Goal: Task Accomplishment & Management: Use online tool/utility

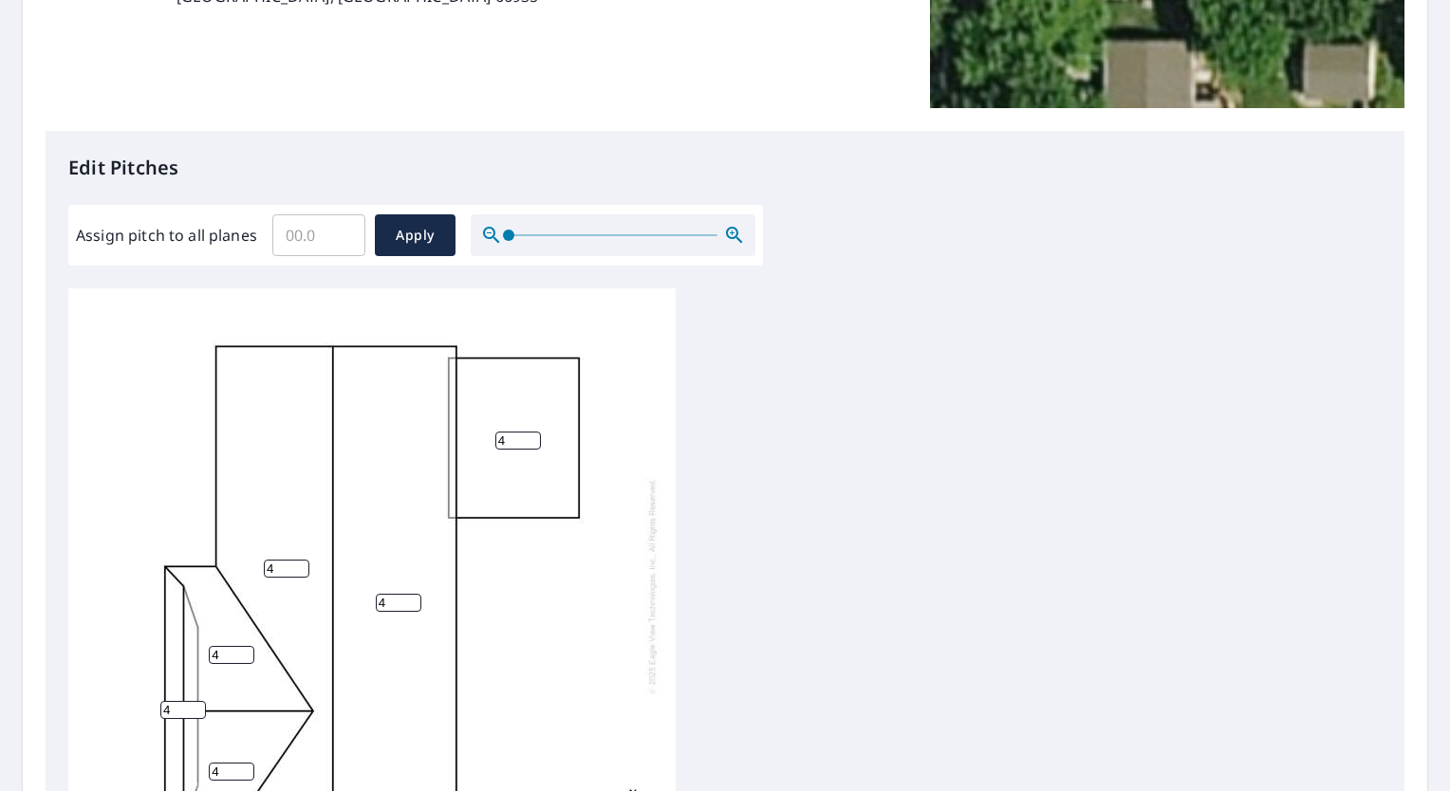
scroll to position [380, 0]
click at [362, 222] on input "Assign pitch to all planes" at bounding box center [318, 234] width 93 height 53
click at [344, 229] on input "0.1" at bounding box center [318, 234] width 93 height 53
click at [344, 229] on input "0.2" at bounding box center [318, 234] width 93 height 53
click at [345, 229] on input "0.3" at bounding box center [318, 234] width 93 height 53
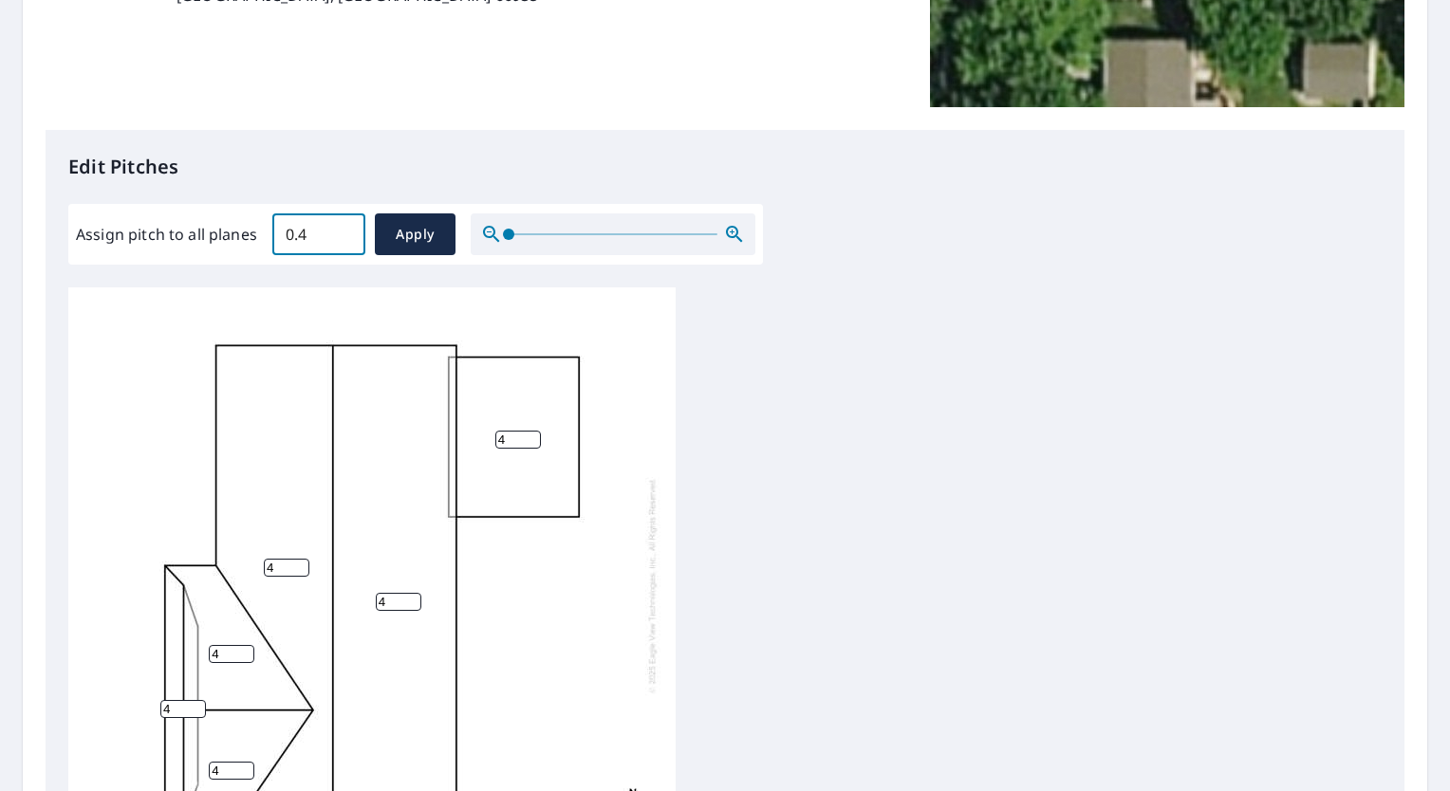
click at [345, 229] on input "0.4" at bounding box center [318, 234] width 93 height 53
type input "0.5"
click at [345, 232] on input "0.5" at bounding box center [318, 234] width 93 height 53
click at [393, 237] on span "Apply" at bounding box center [415, 235] width 50 height 24
type input "0.5"
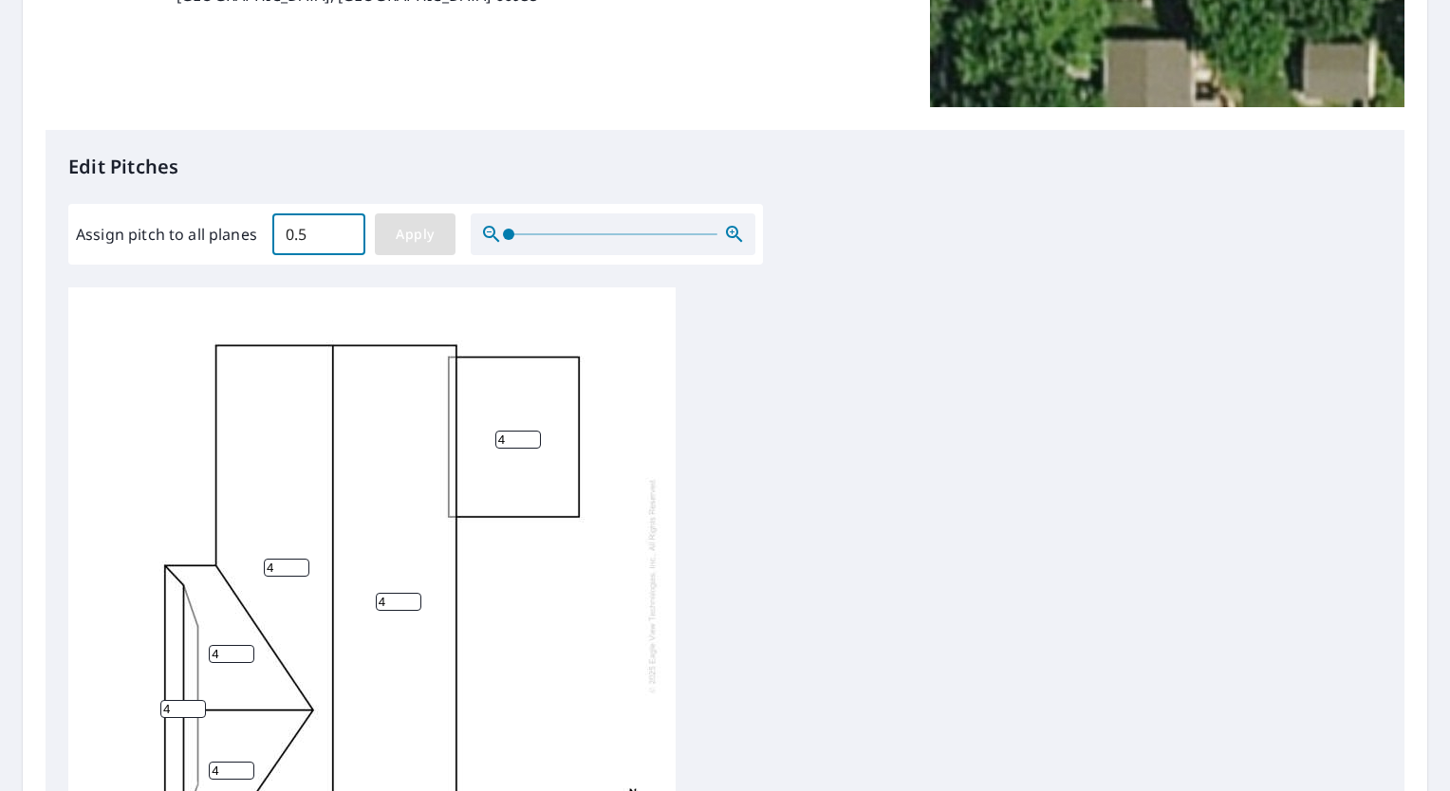
type input "0.5"
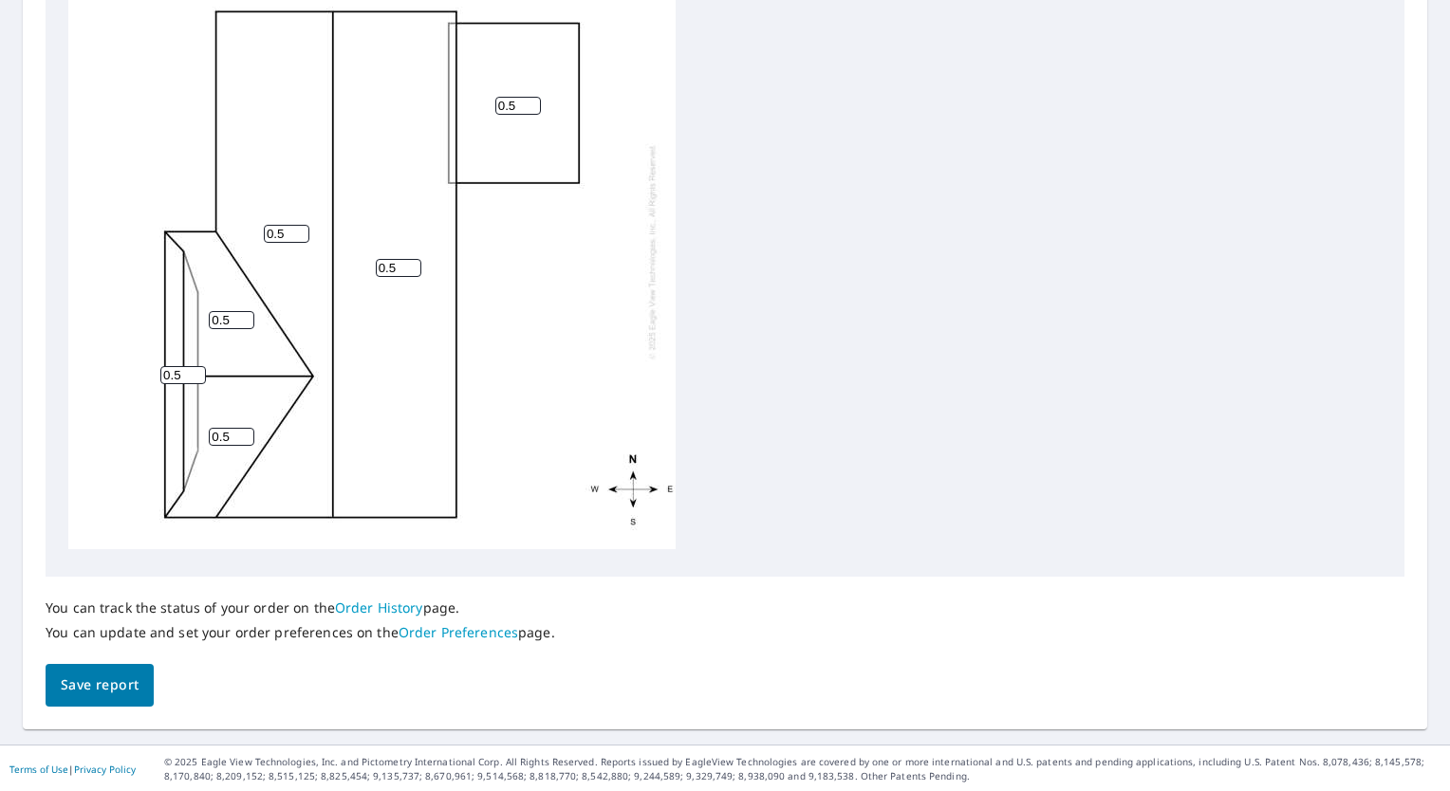
scroll to position [710, 0]
click at [400, 609] on link "Order History" at bounding box center [379, 607] width 88 height 18
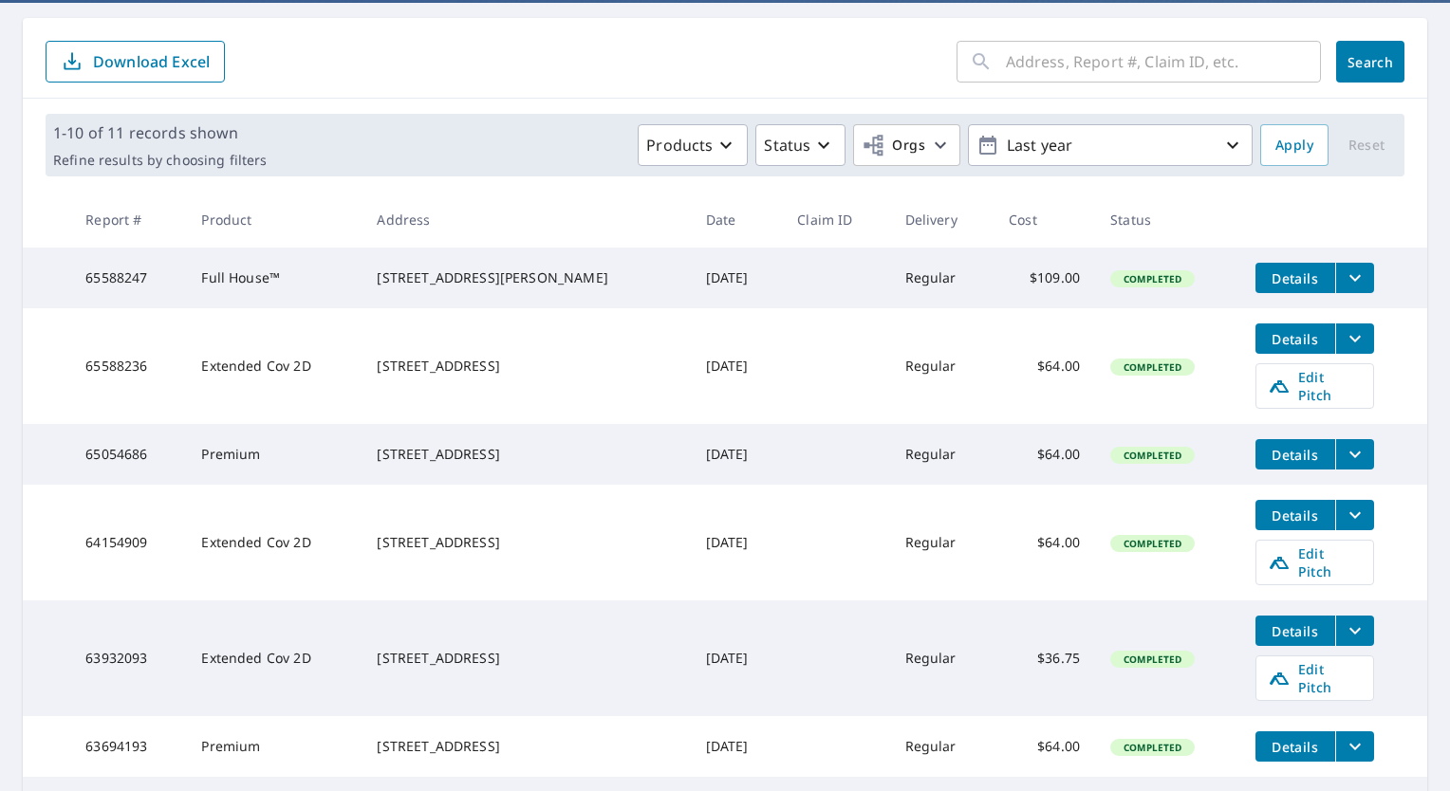
scroll to position [190, 0]
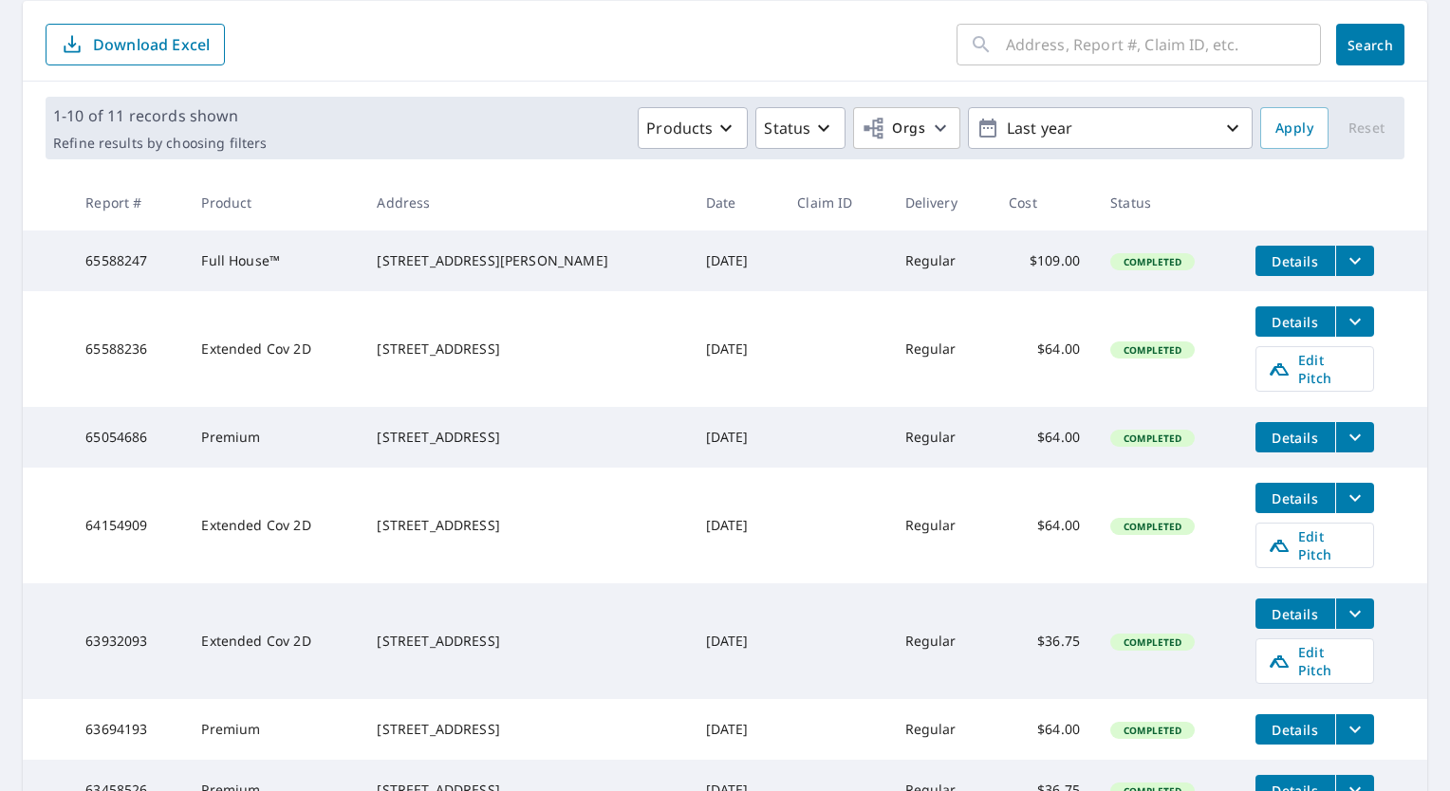
click at [1267, 499] on span "Details" at bounding box center [1295, 499] width 57 height 18
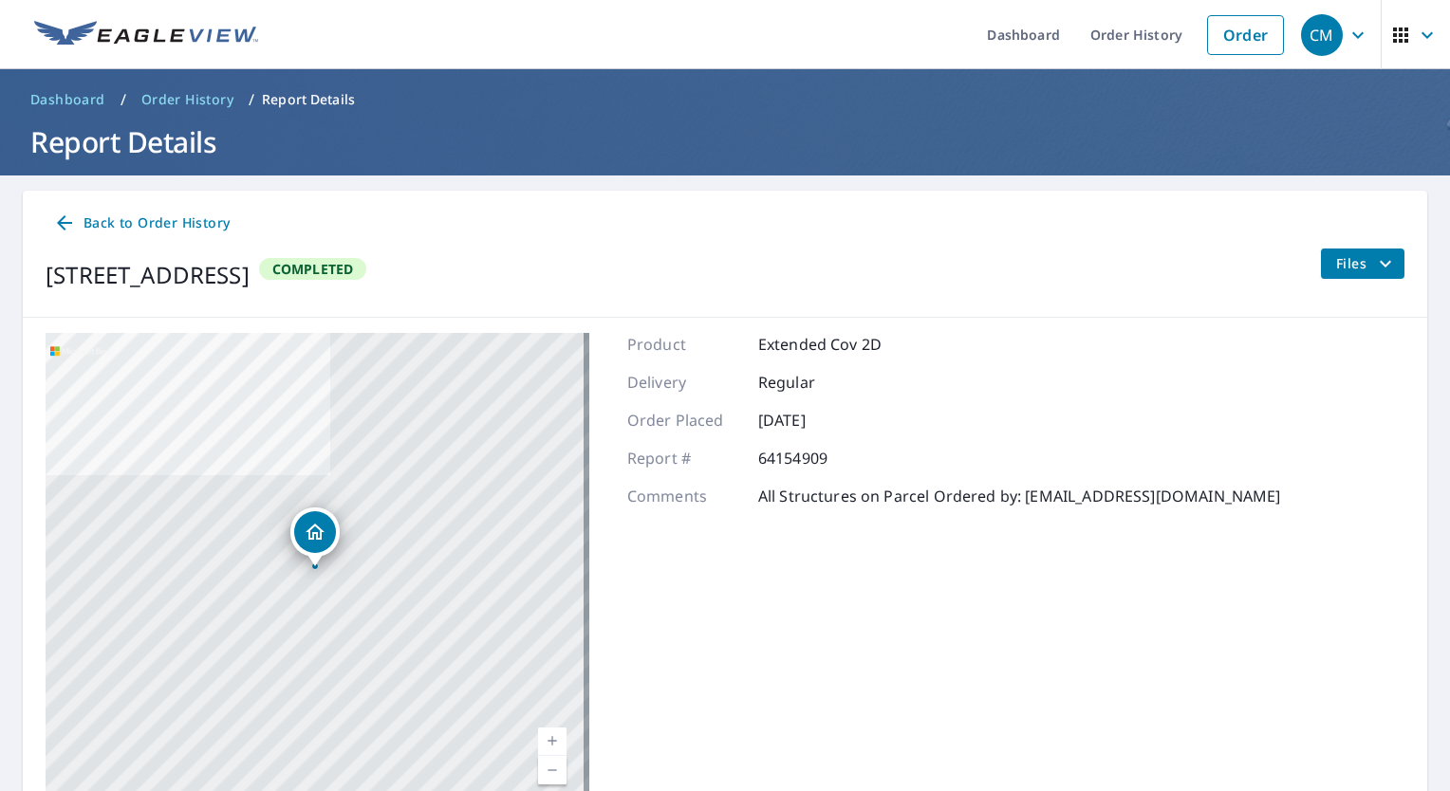
scroll to position [93, 0]
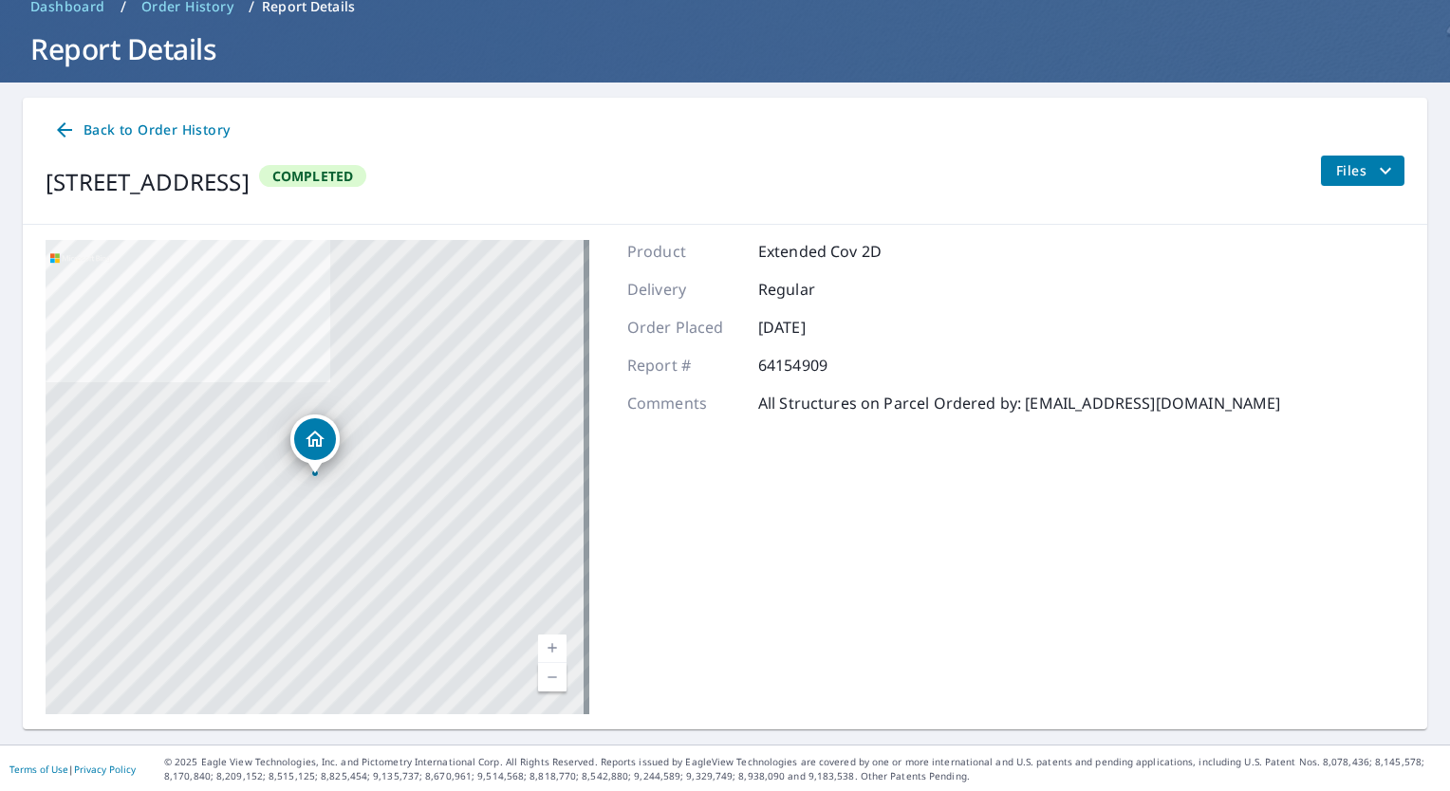
click at [133, 135] on span "Back to Order History" at bounding box center [141, 131] width 176 height 24
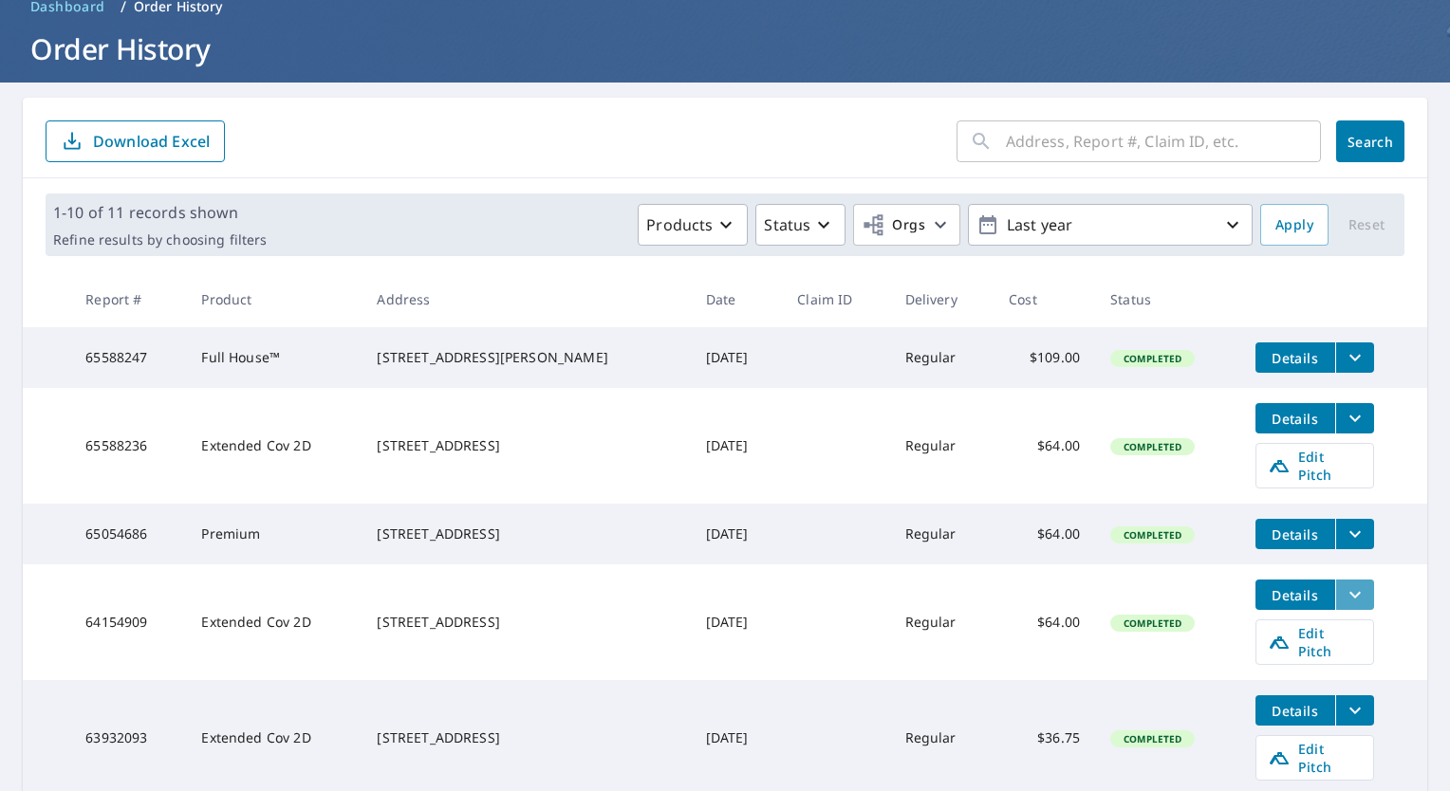
click at [1344, 602] on icon "filesDropdownBtn-64154909" at bounding box center [1355, 595] width 23 height 23
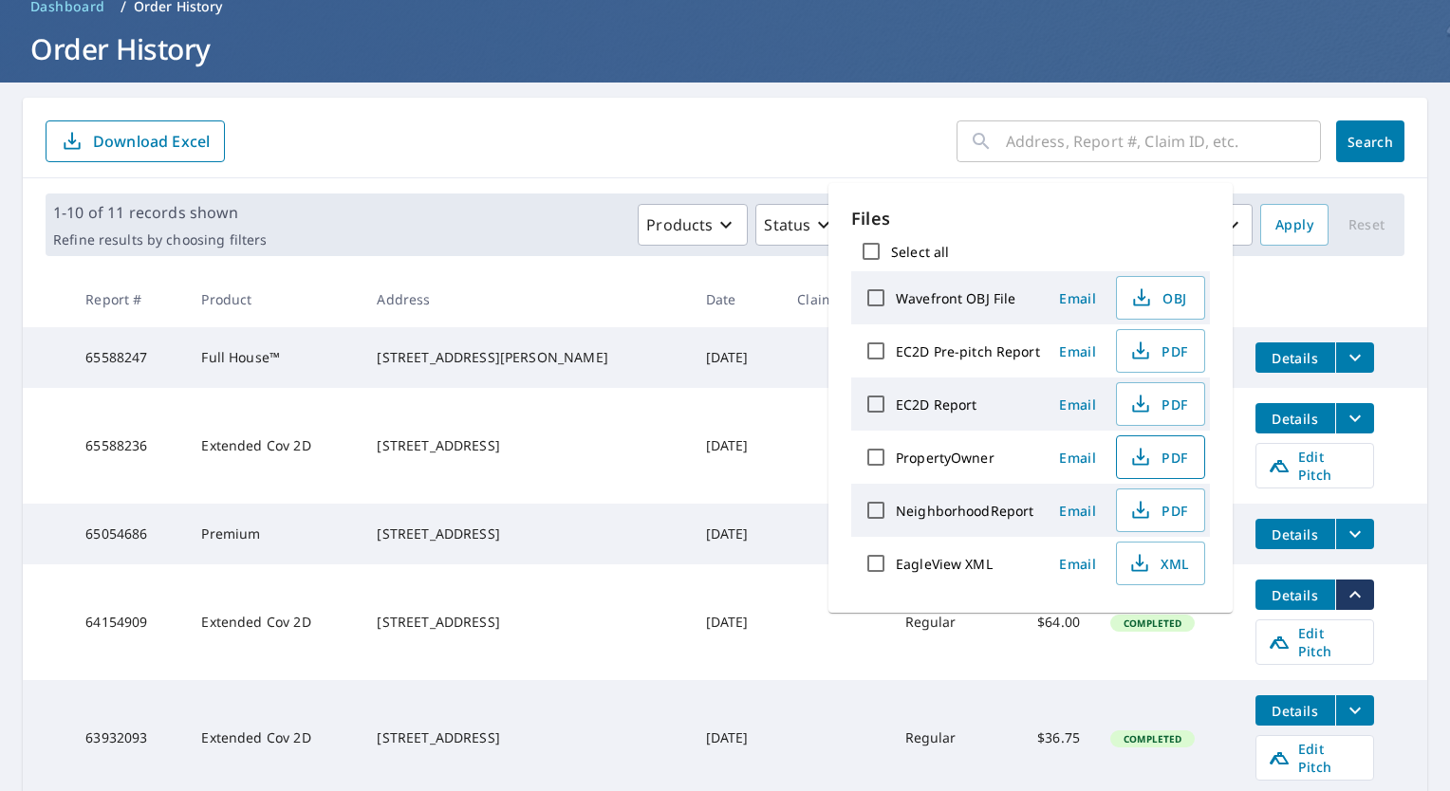
click at [1166, 457] on span "PDF" at bounding box center [1158, 457] width 61 height 23
click at [1144, 405] on icon "button" at bounding box center [1141, 409] width 16 height 8
